Goal: Check status: Check status

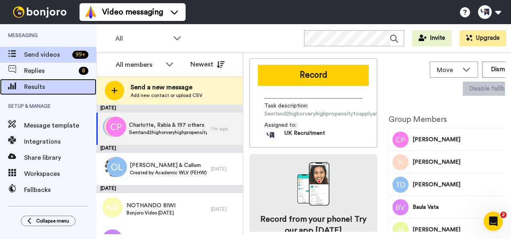
click at [52, 86] on span "Results" at bounding box center [60, 87] width 72 height 10
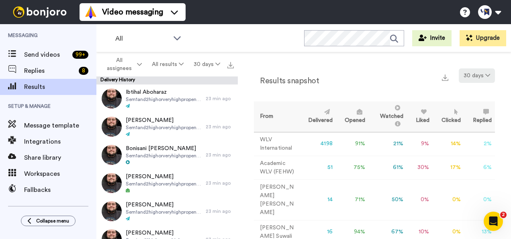
click at [474, 78] on button "30 days" at bounding box center [477, 75] width 36 height 14
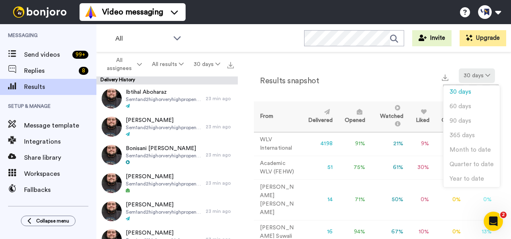
click at [474, 78] on button "30 days" at bounding box center [477, 75] width 36 height 14
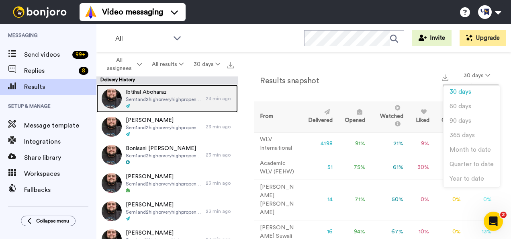
click at [167, 95] on span "Ibtihal Aboharaz" at bounding box center [164, 92] width 76 height 8
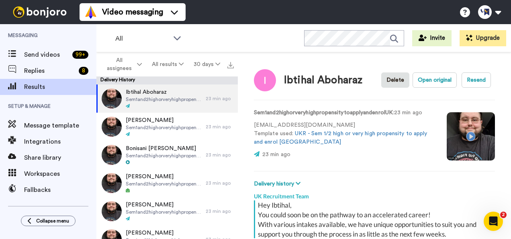
scroll to position [113, 0]
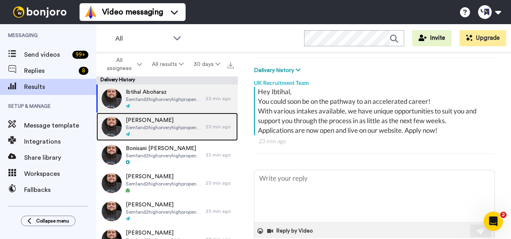
click at [166, 123] on span "Georgina Roycroft" at bounding box center [164, 120] width 76 height 8
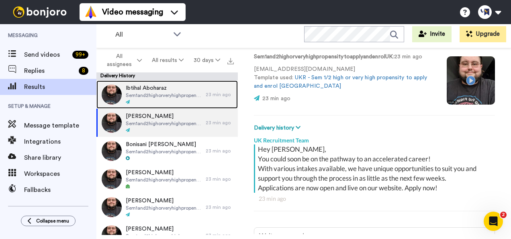
click at [176, 100] on div at bounding box center [164, 102] width 76 height 6
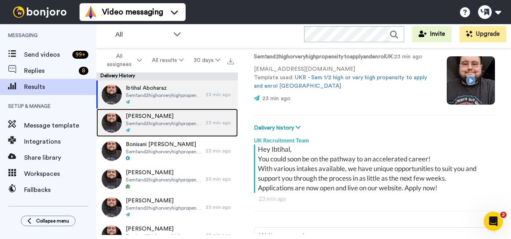
click at [176, 117] on span "Georgina Roycroft" at bounding box center [164, 116] width 76 height 8
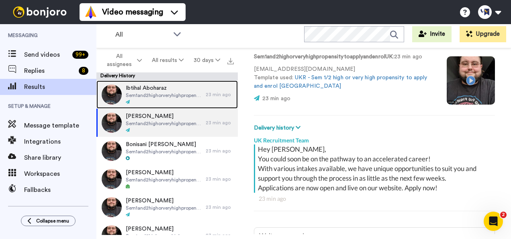
click at [178, 101] on div at bounding box center [164, 102] width 76 height 6
type textarea "x"
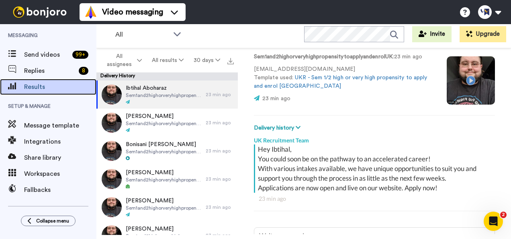
click at [50, 86] on span "Results" at bounding box center [60, 87] width 72 height 10
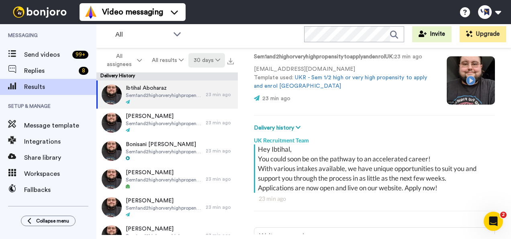
click at [202, 58] on button "30 days" at bounding box center [206, 60] width 37 height 14
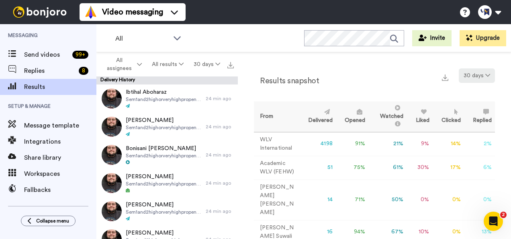
click at [466, 78] on button "30 days" at bounding box center [477, 75] width 36 height 14
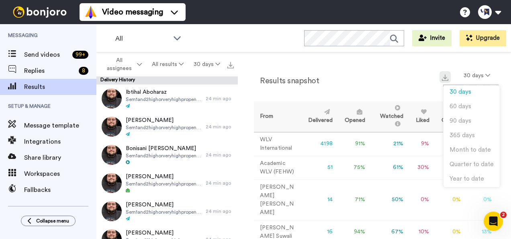
click at [442, 78] on img at bounding box center [445, 77] width 6 height 6
